Goal: Check status: Check status

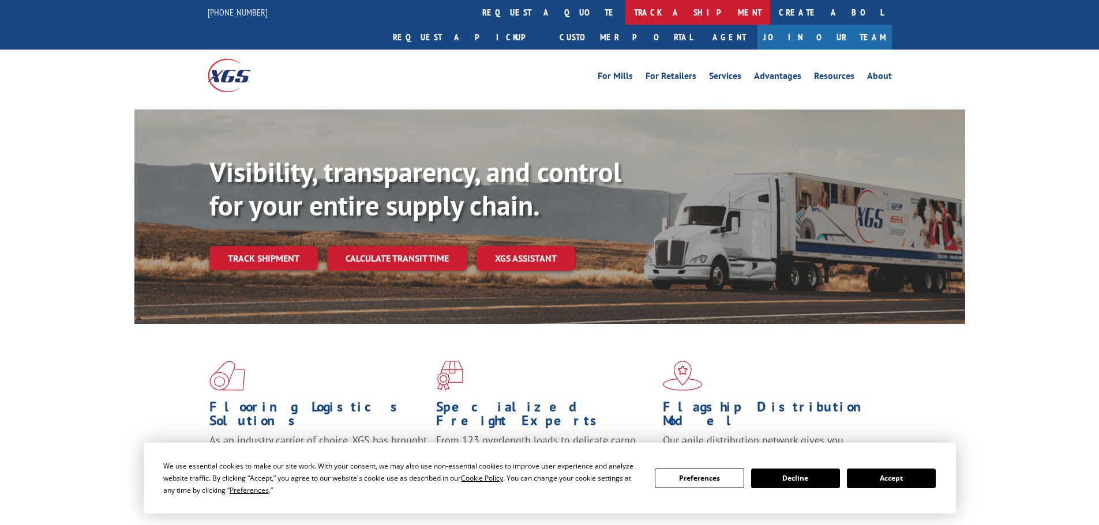
click at [625, 10] on link "track a shipment" at bounding box center [697, 12] width 145 height 25
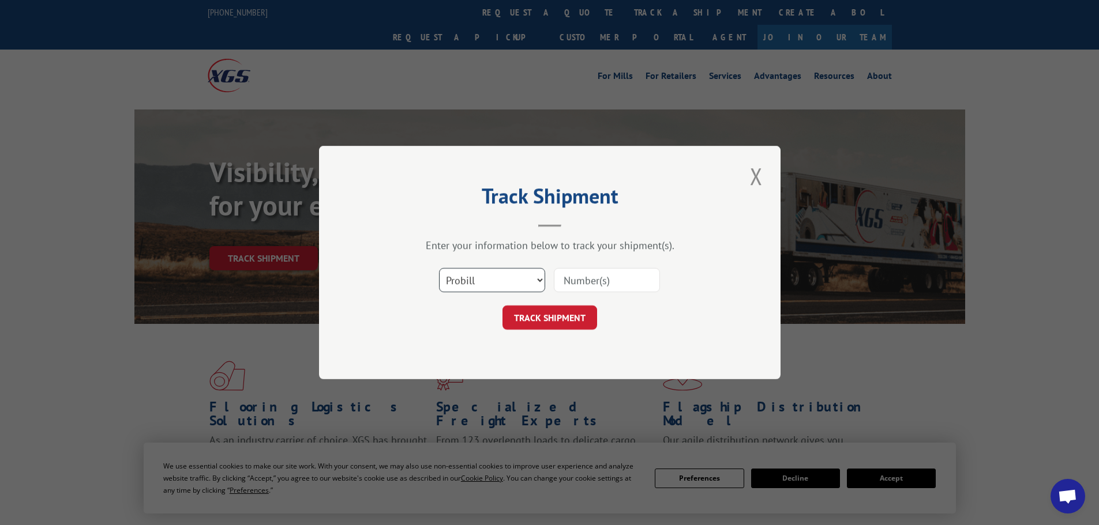
click at [459, 279] on select "Select category... Probill BOL PO" at bounding box center [492, 280] width 106 height 24
select select "bol"
click at [439, 268] on select "Select category... Probill BOL PO" at bounding box center [492, 280] width 106 height 24
click at [615, 275] on input at bounding box center [607, 280] width 106 height 24
paste input "5950135"
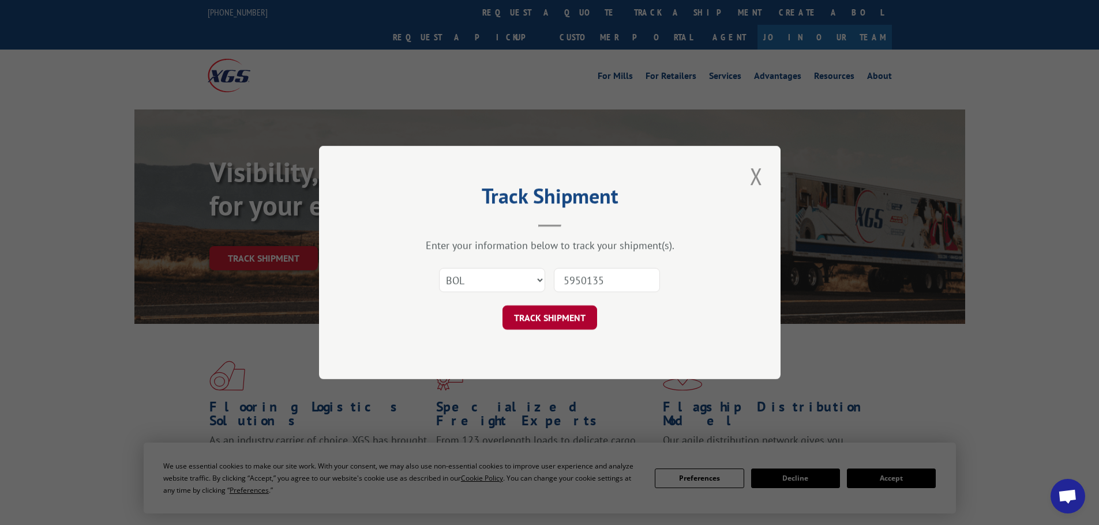
type input "5950135"
click at [568, 327] on button "TRACK SHIPMENT" at bounding box center [549, 318] width 95 height 24
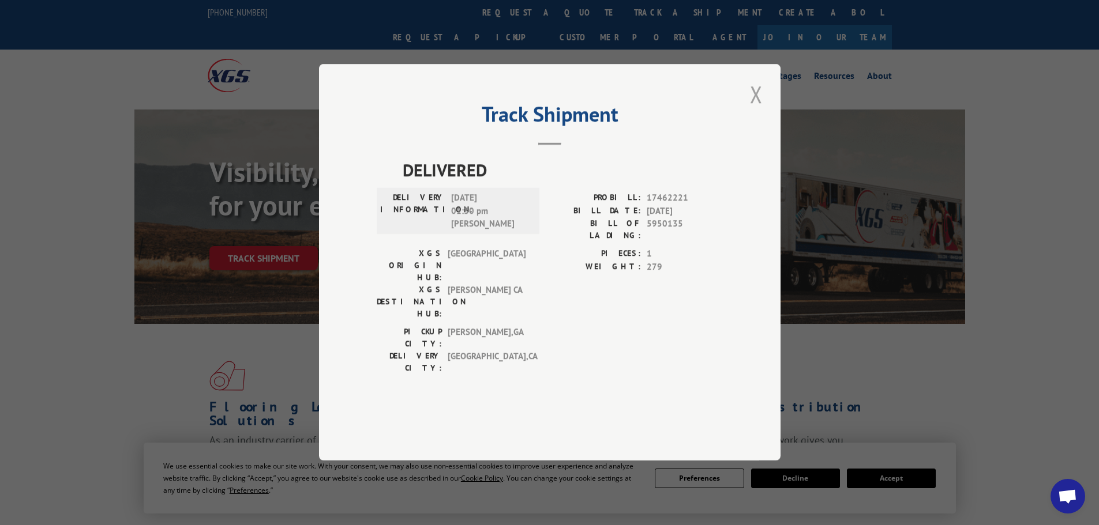
click at [758, 110] on button "Close modal" at bounding box center [756, 94] width 20 height 32
